Goal: Task Accomplishment & Management: Manage account settings

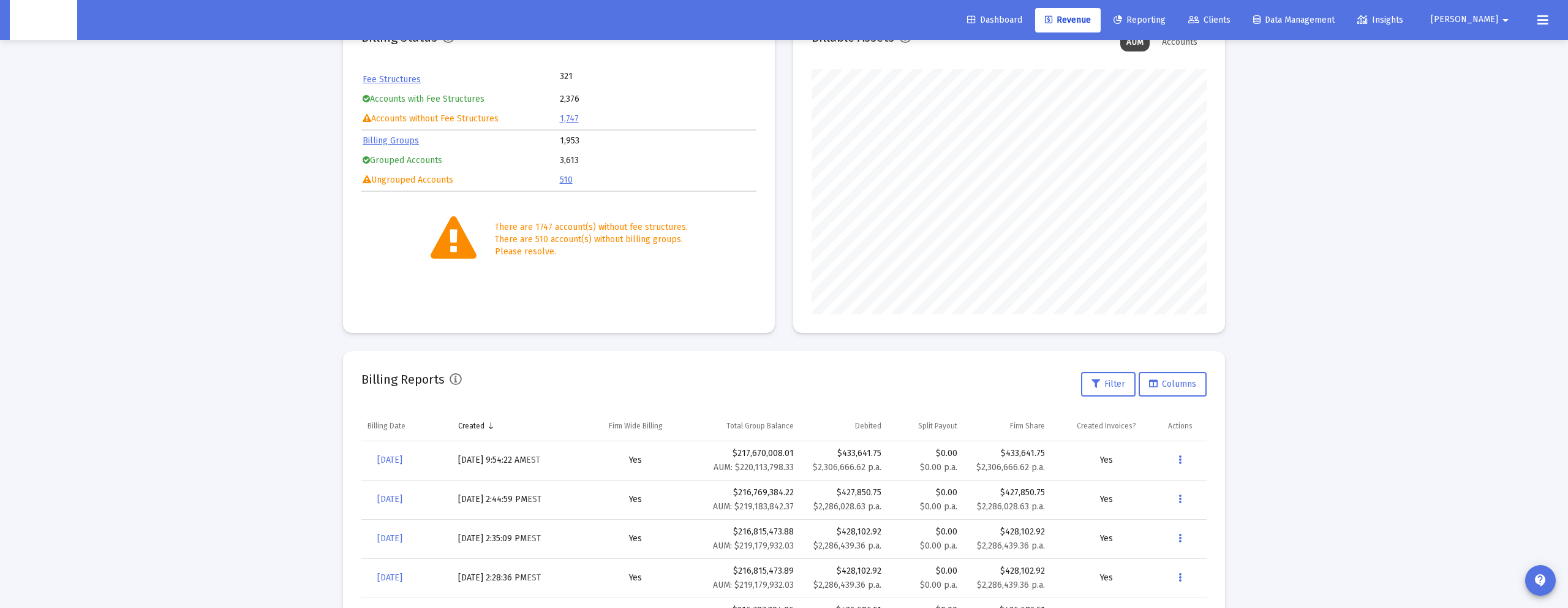
scroll to position [245, 395]
